Goal: Check status: Check status

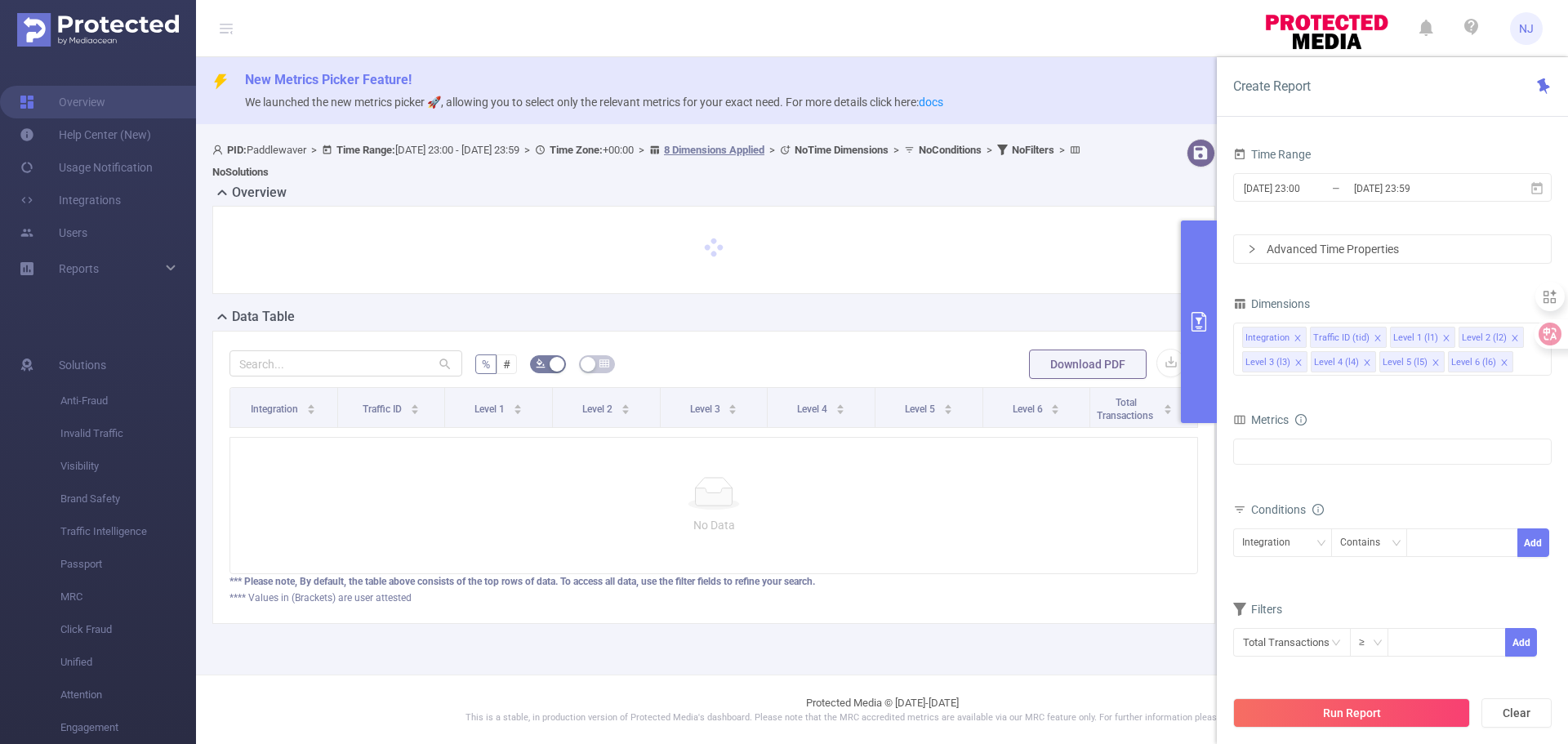
click at [1292, 216] on form "Time Range [DATE] 23:00 _ [DATE] 23:59 Advanced Time Properties" at bounding box center [1392, 203] width 318 height 121
click at [1304, 187] on input "[DATE] 23:00" at bounding box center [1307, 188] width 132 height 22
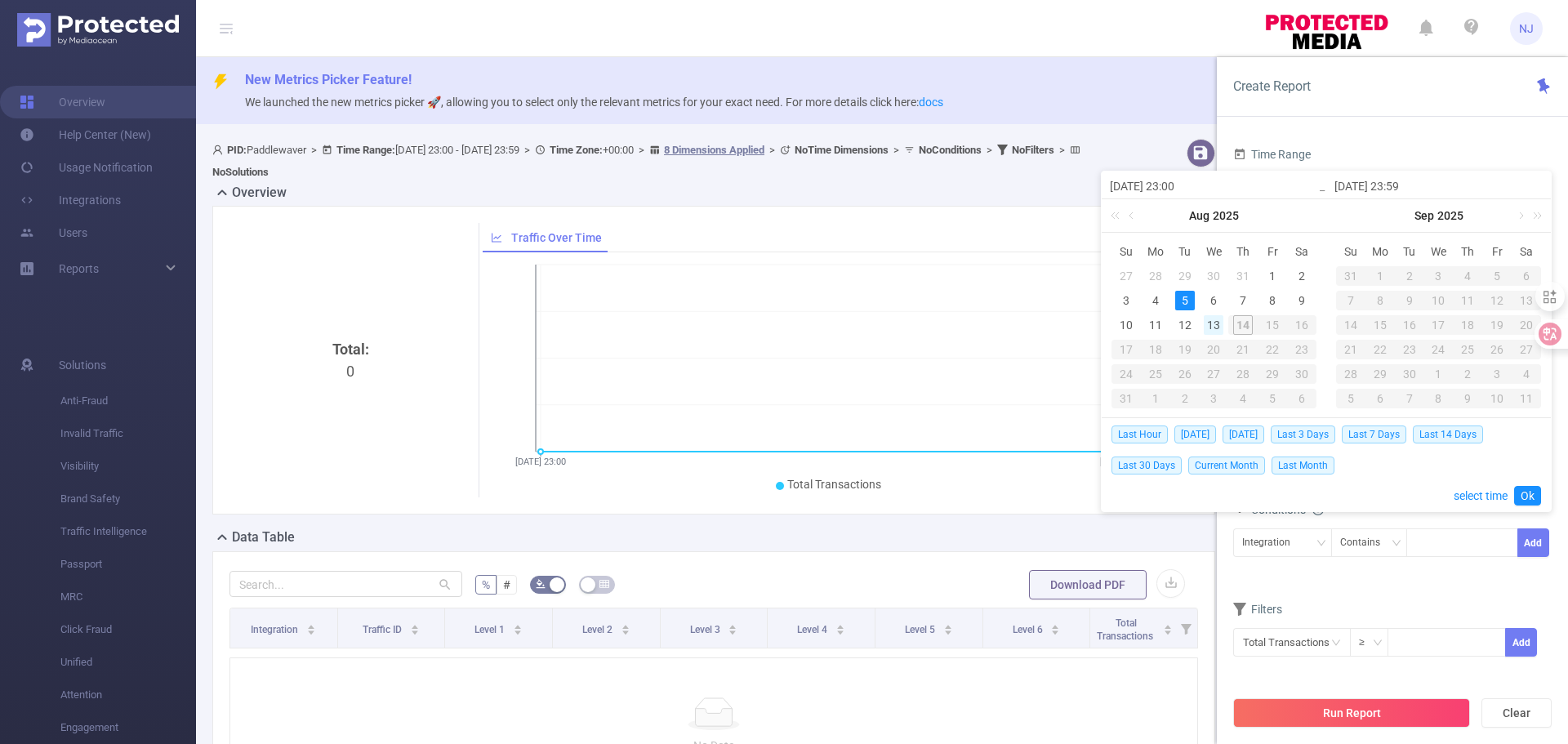
click at [1214, 319] on div "13" at bounding box center [1213, 325] width 19 height 19
click at [1214, 322] on div "13" at bounding box center [1213, 325] width 19 height 19
type input "[DATE] 23:00"
type input "[DATE] 23:59"
type input "[DATE] 23:00"
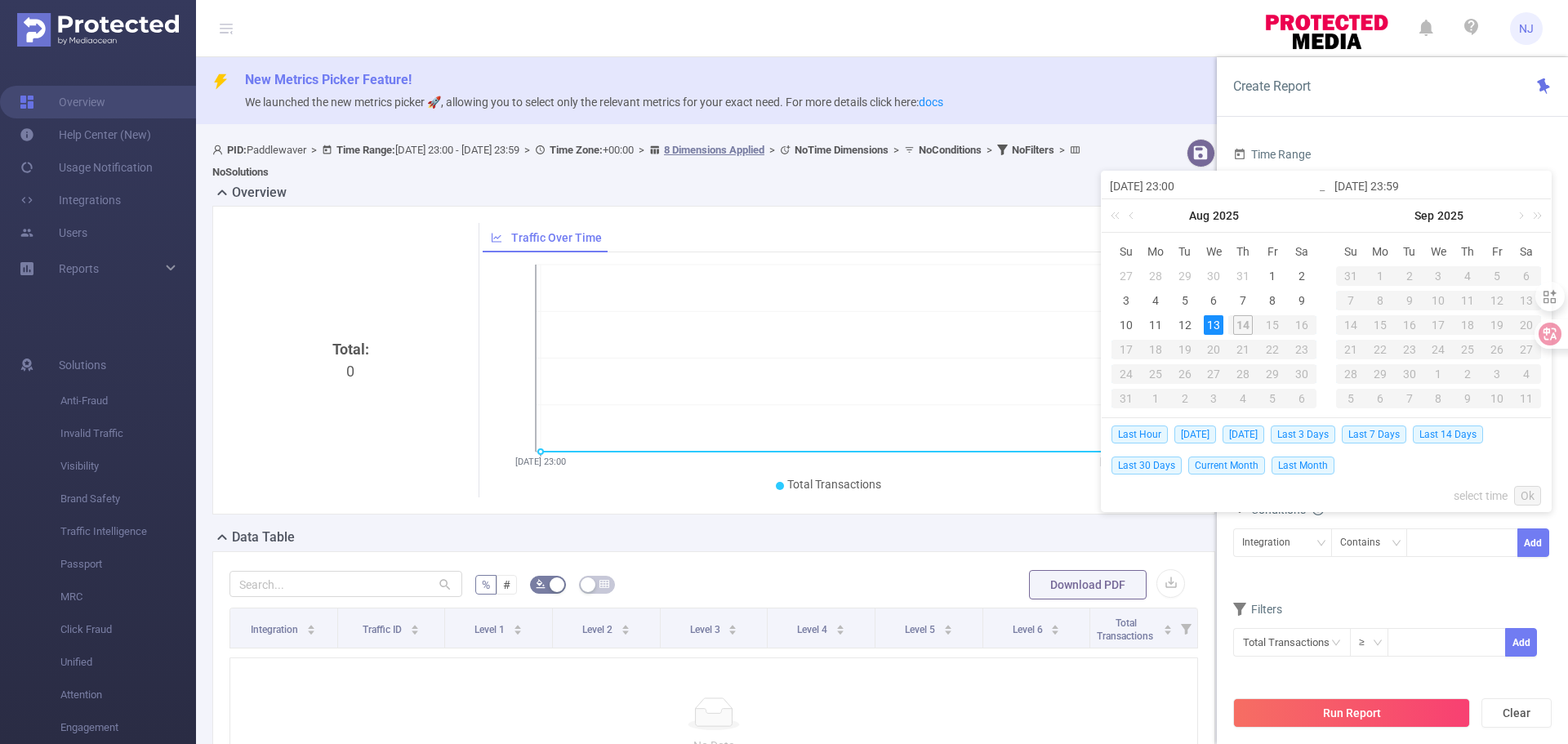
type input "[DATE] 23:59"
click at [1491, 496] on link "select time" at bounding box center [1480, 496] width 54 height 31
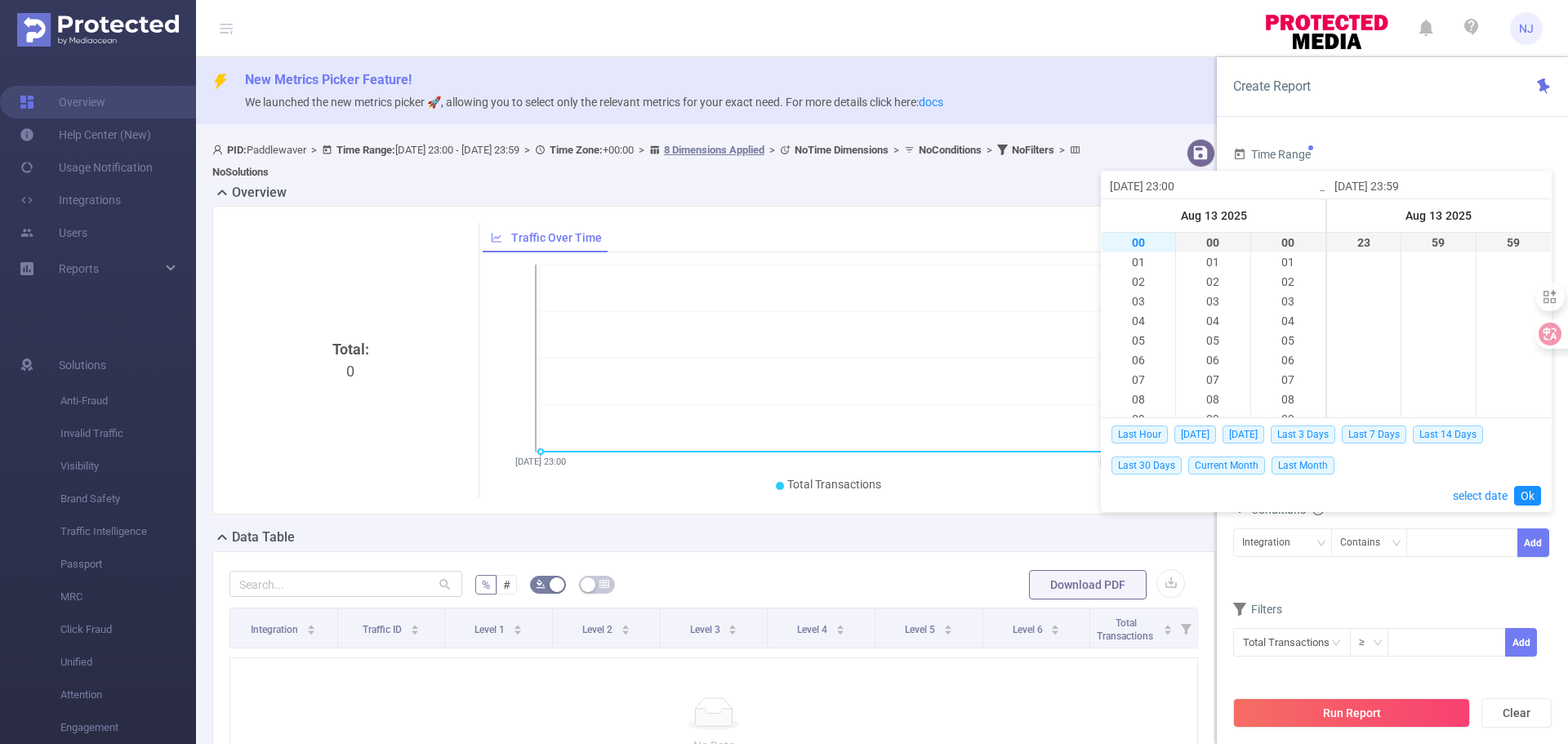
click at [1140, 244] on li "00" at bounding box center [1139, 242] width 73 height 19
type input "[DATE] 00:00"
click at [1529, 497] on link "Ok" at bounding box center [1527, 496] width 27 height 19
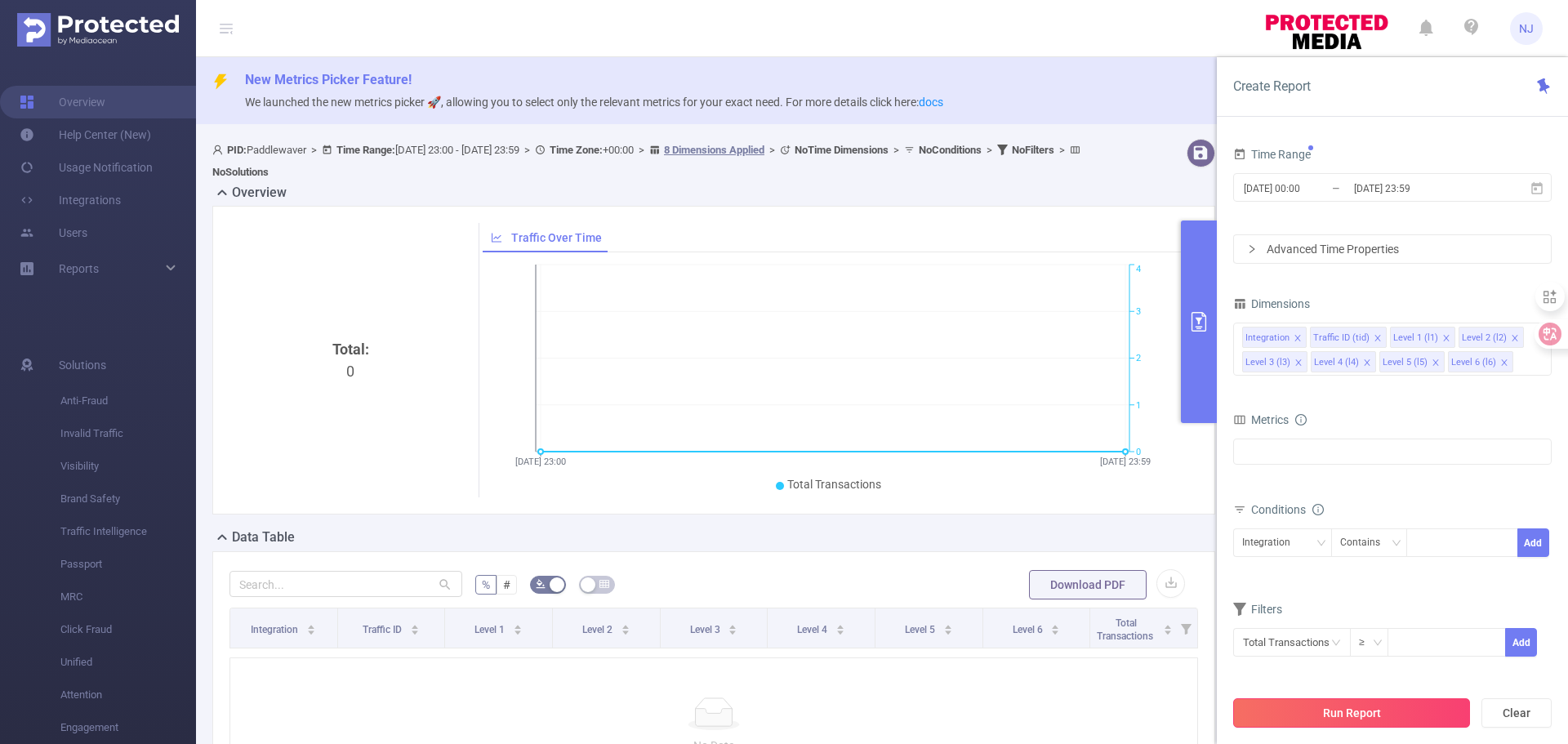
click at [1422, 716] on button "Run Report" at bounding box center [1351, 713] width 236 height 29
